Goal: Information Seeking & Learning: Learn about a topic

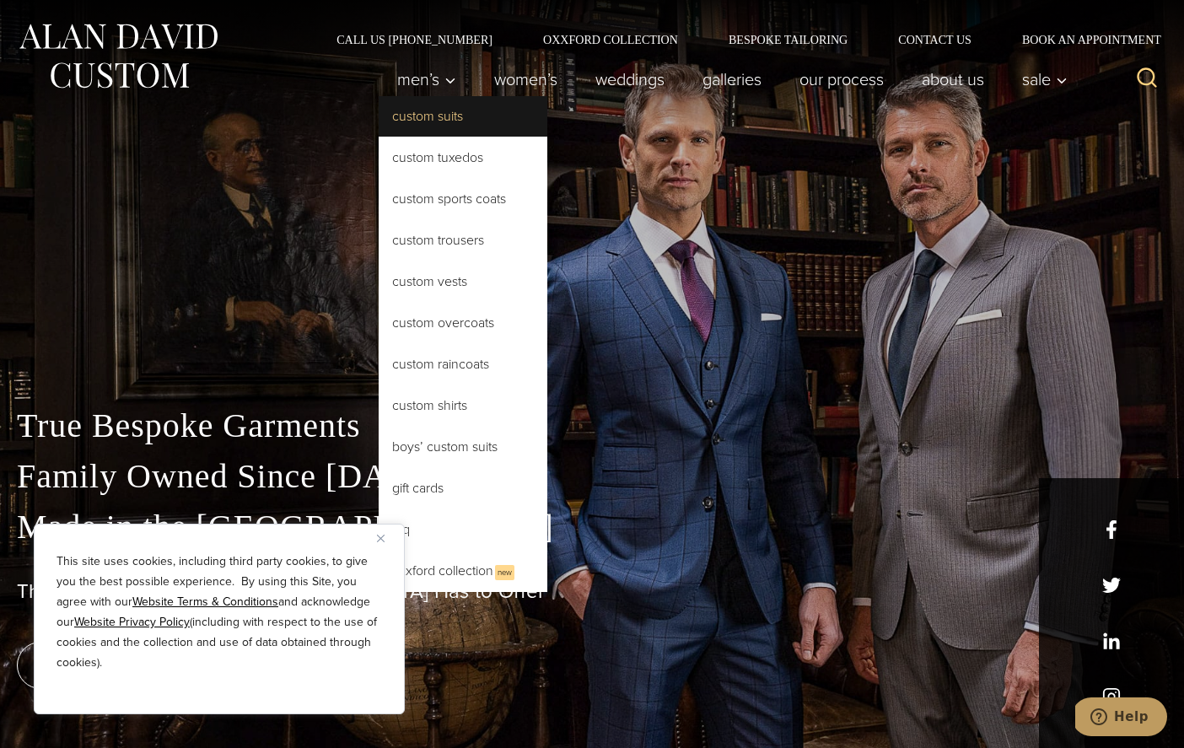
click at [440, 115] on link "Custom Suits" at bounding box center [462, 116] width 169 height 40
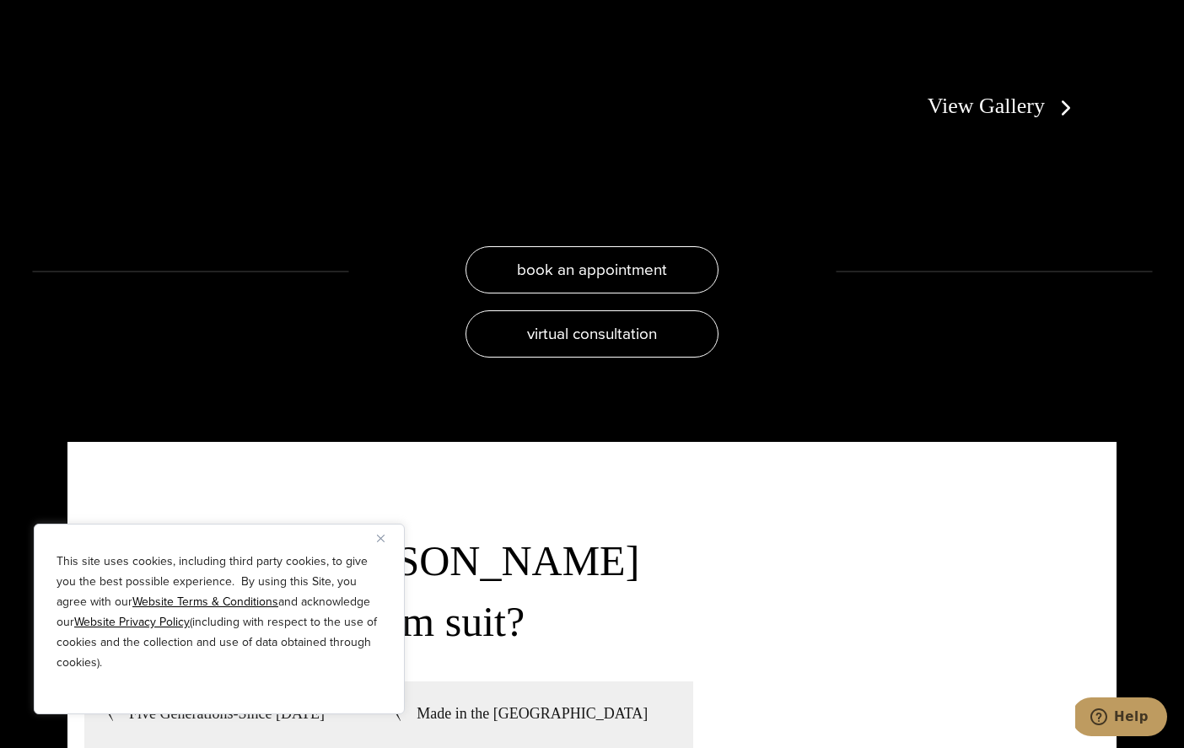
scroll to position [3330, 0]
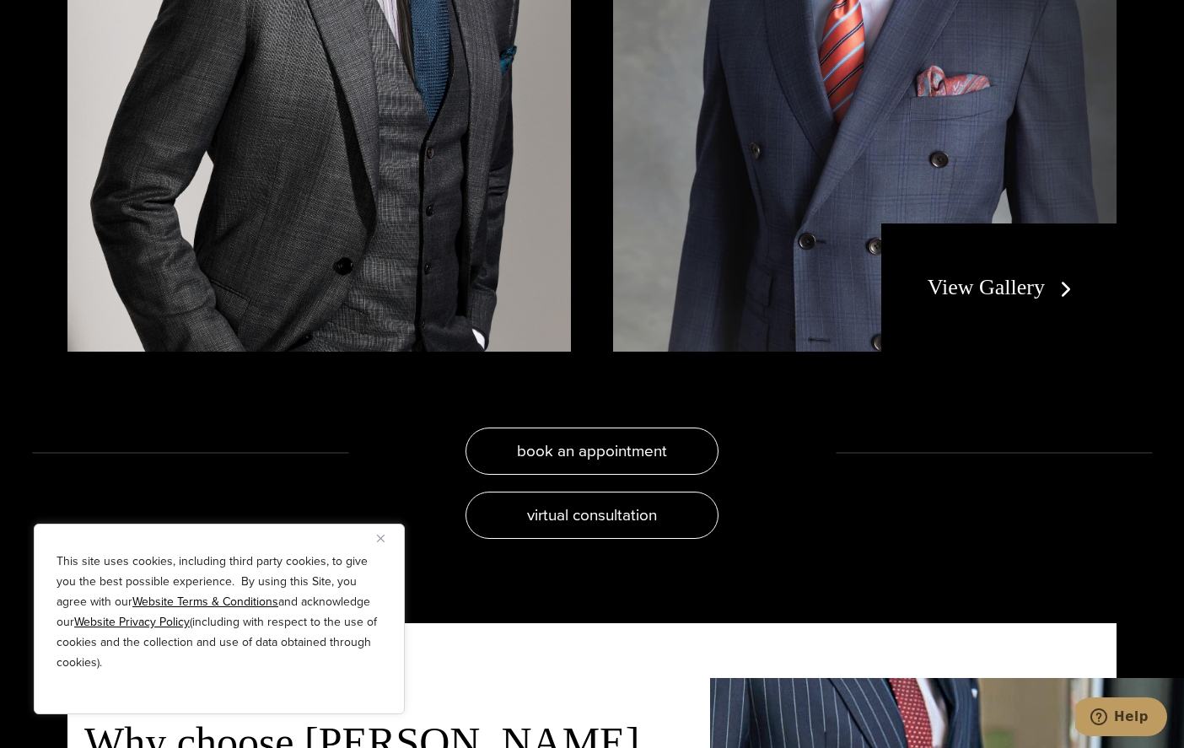
click at [1023, 256] on div "View Gallery" at bounding box center [998, 287] width 235 height 128
click at [1017, 275] on link "View Gallery" at bounding box center [1002, 287] width 151 height 24
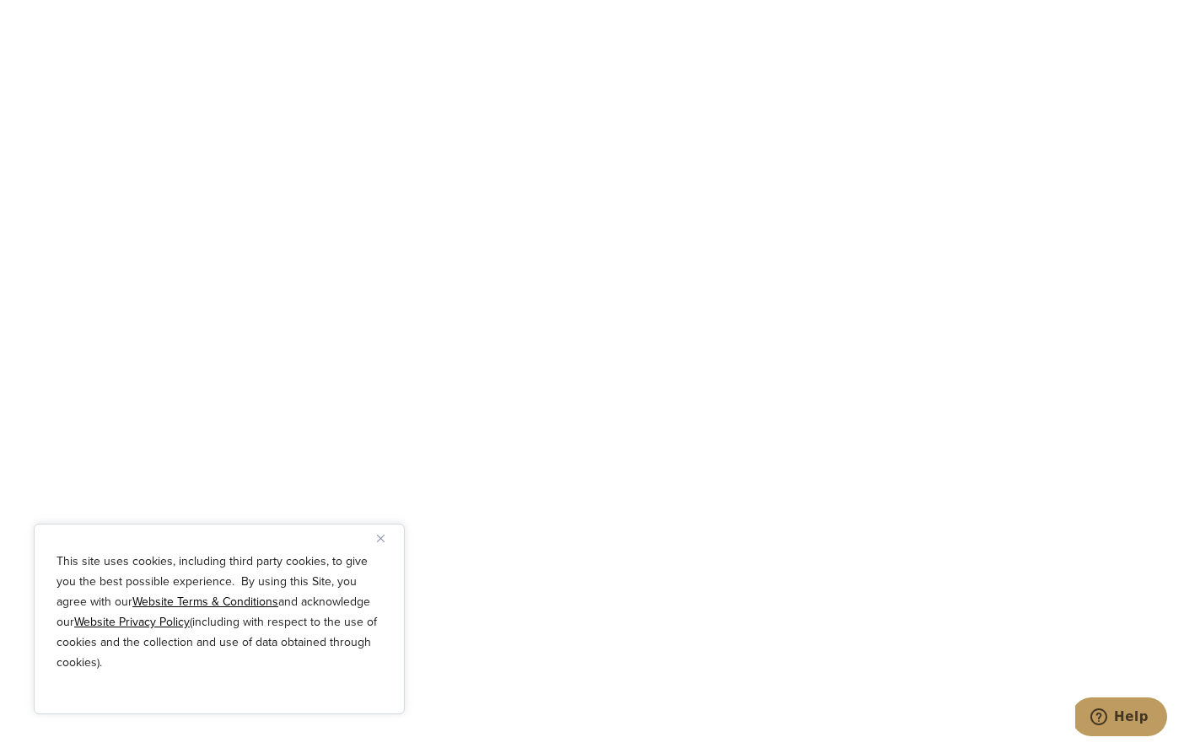
scroll to position [5439, 0]
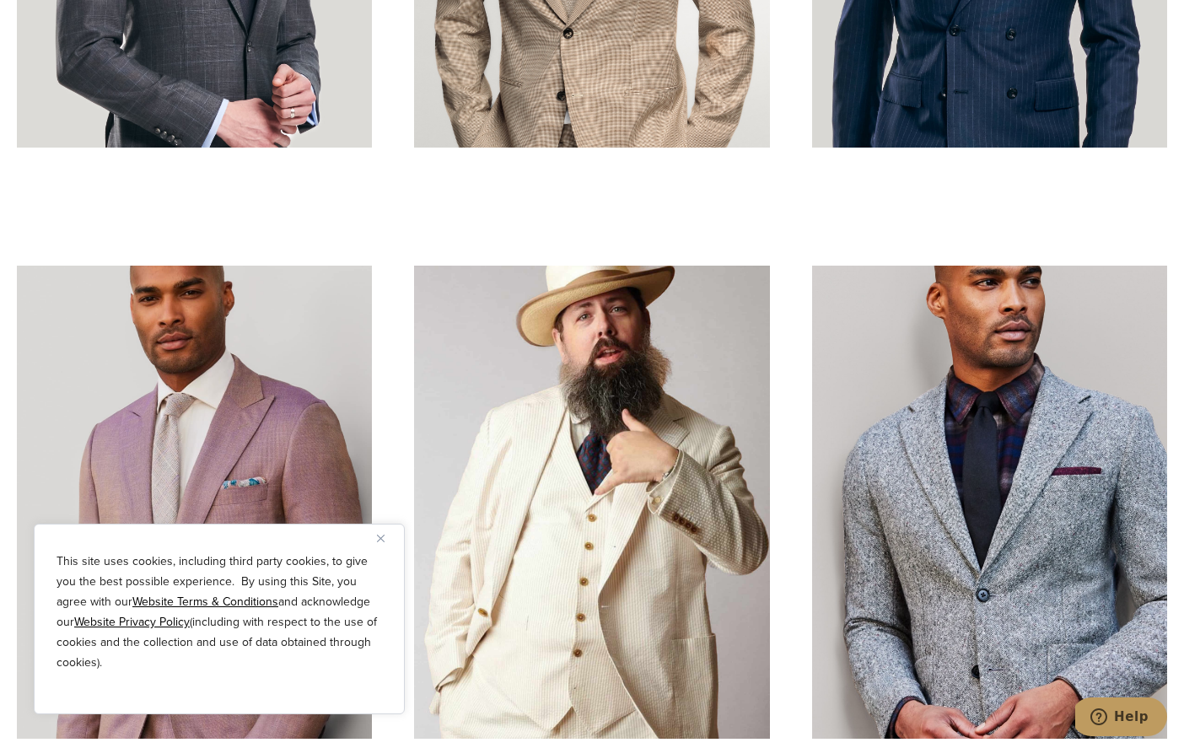
click at [379, 539] on img "Close" at bounding box center [381, 538] width 8 height 8
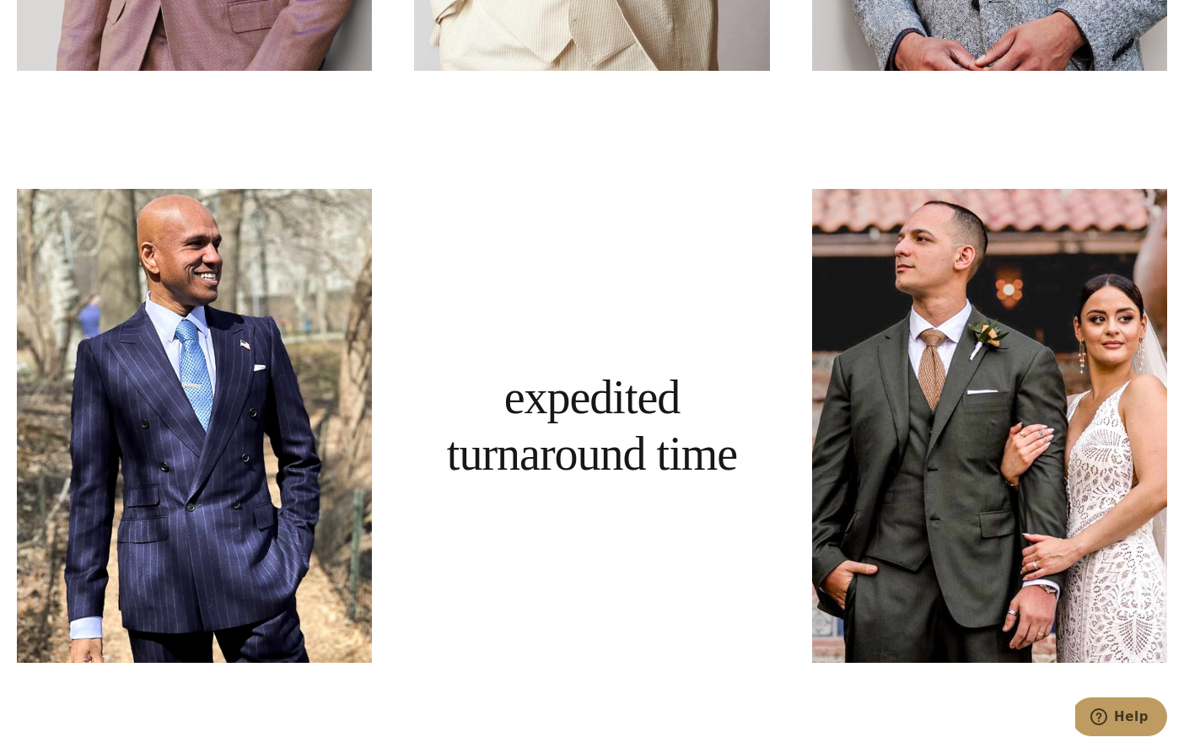
scroll to position [6141, 0]
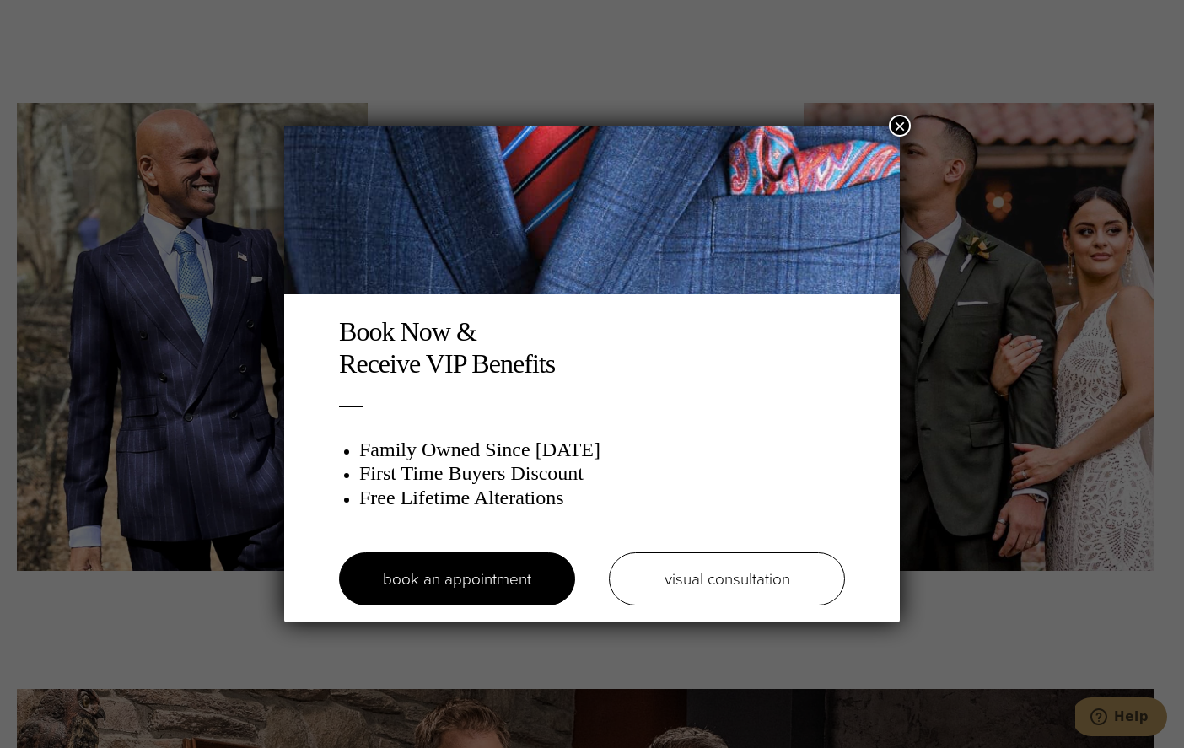
click at [895, 127] on button "×" at bounding box center [899, 126] width 22 height 22
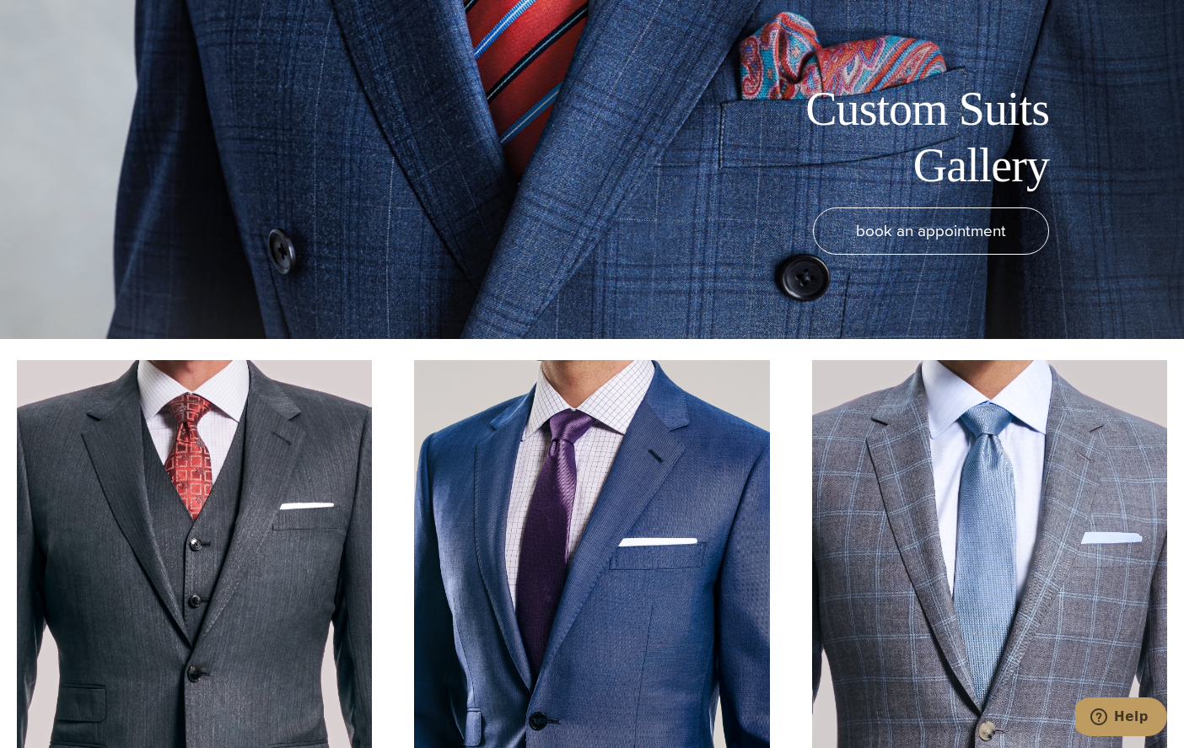
scroll to position [0, 0]
